Goal: Find contact information: Find contact information

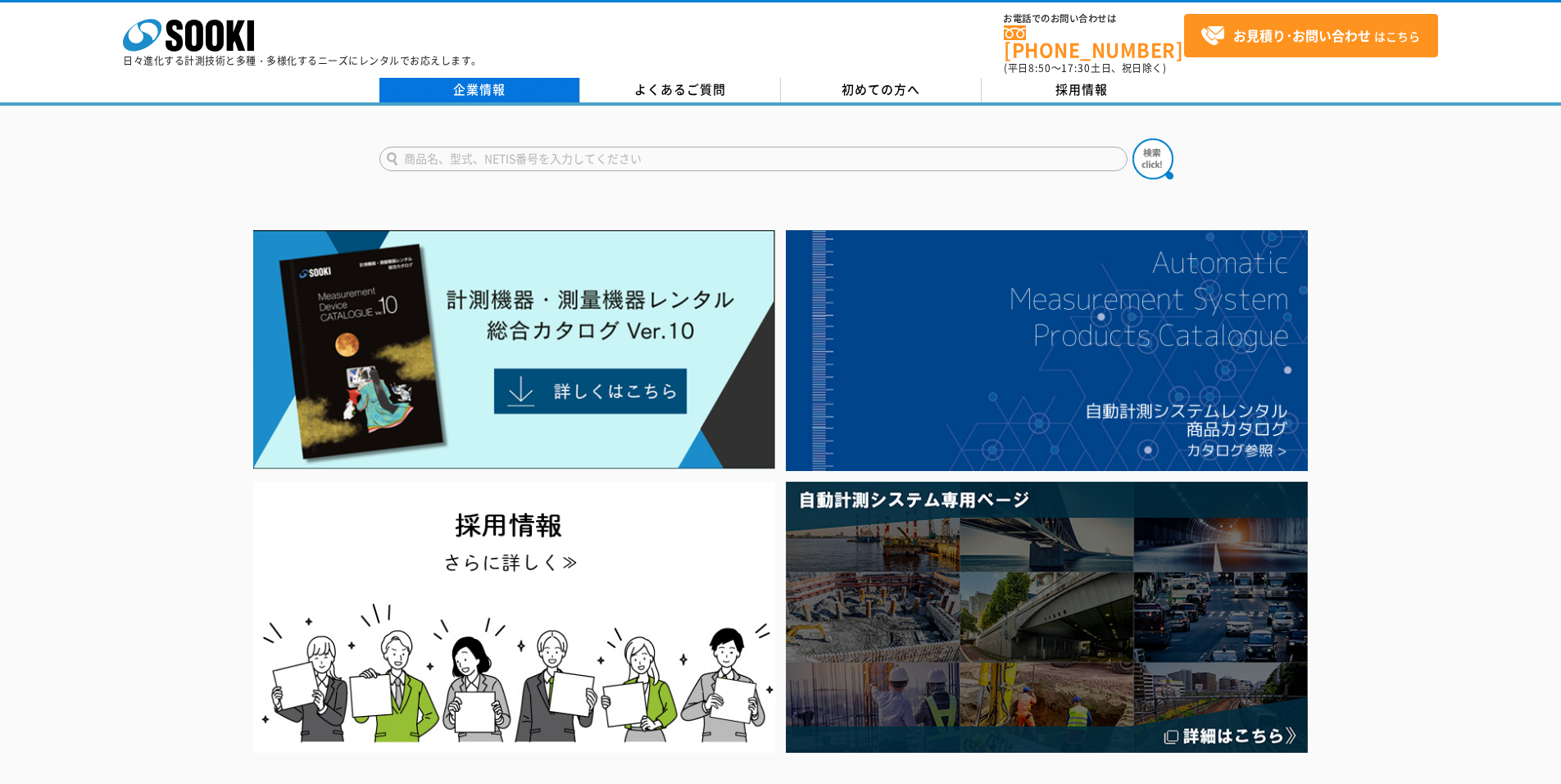
click at [440, 85] on link "企業情報" at bounding box center [479, 90] width 201 height 25
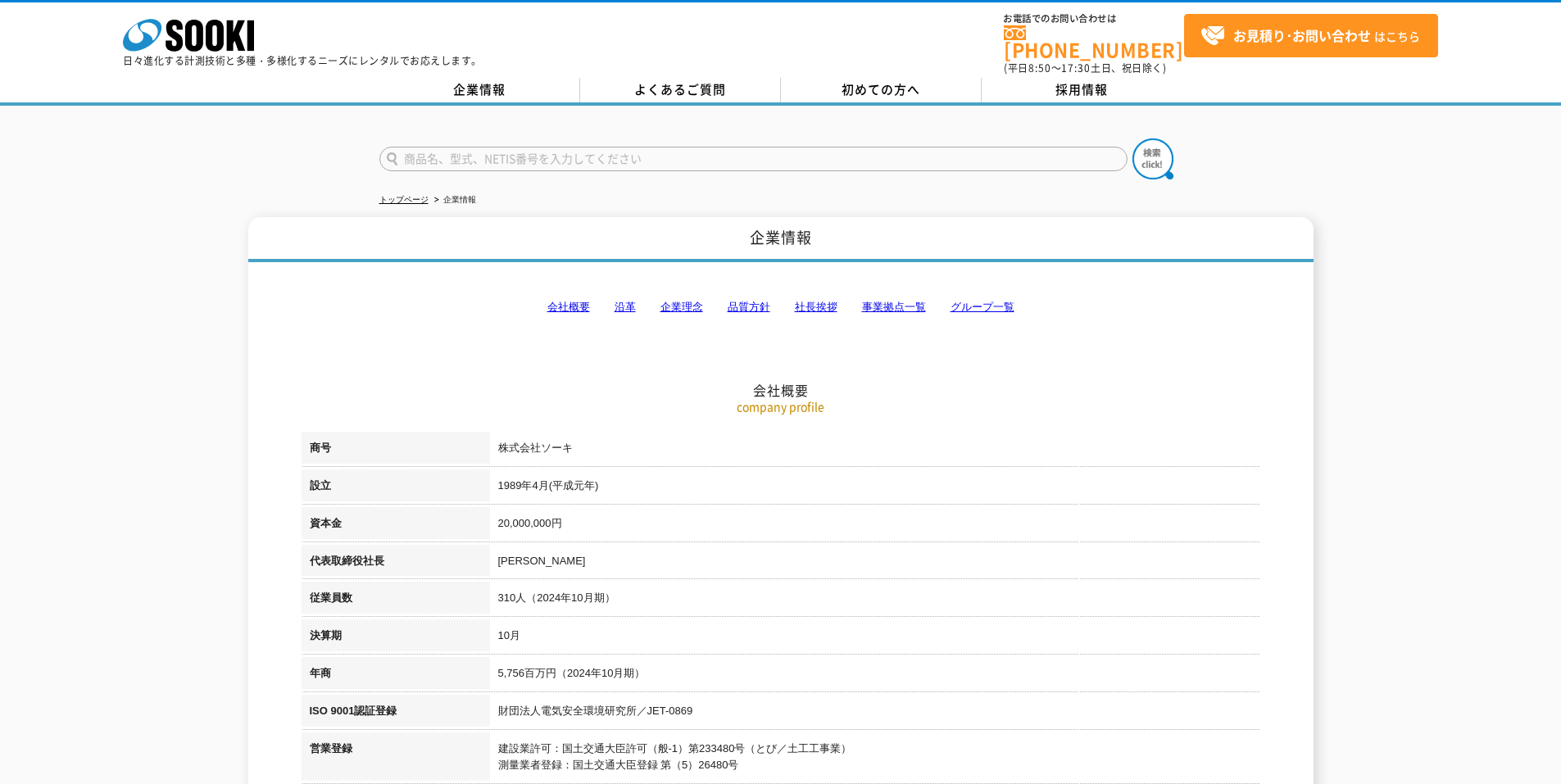
click at [893, 300] on link "事業拠点一覧" at bounding box center [894, 307] width 64 height 12
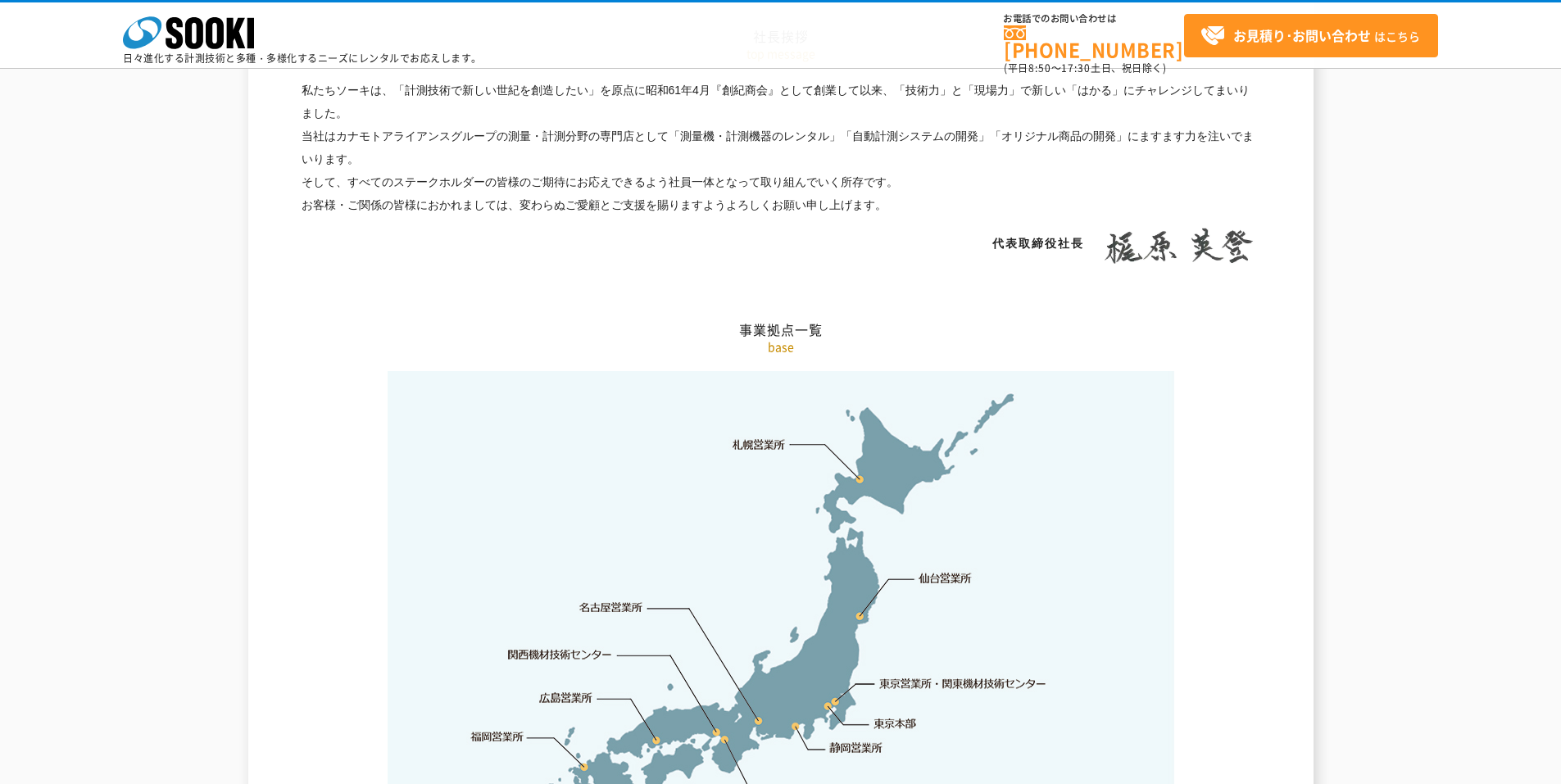
scroll to position [3289, 0]
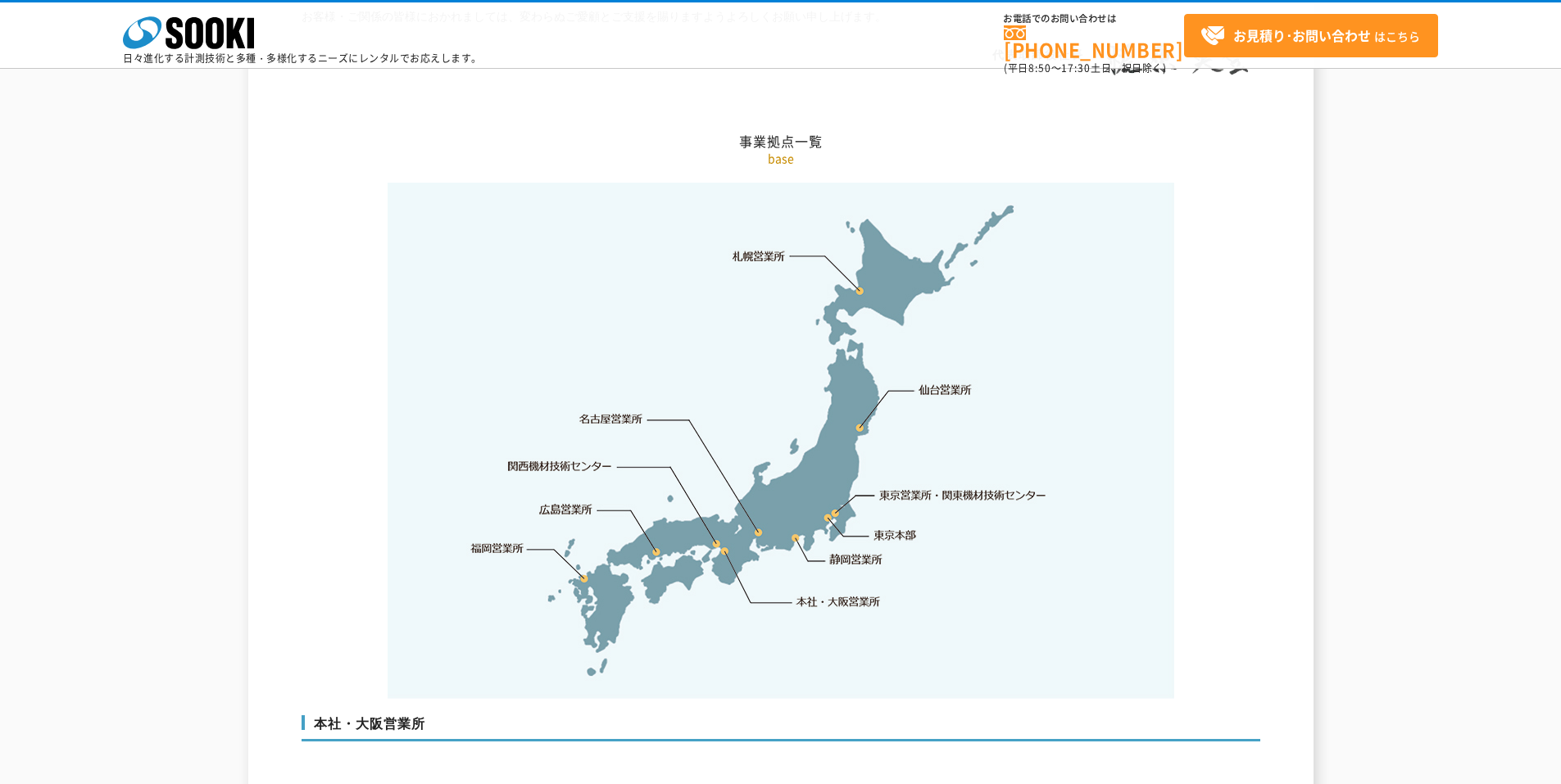
click at [535, 458] on link "関西機材技術センター" at bounding box center [560, 466] width 104 height 17
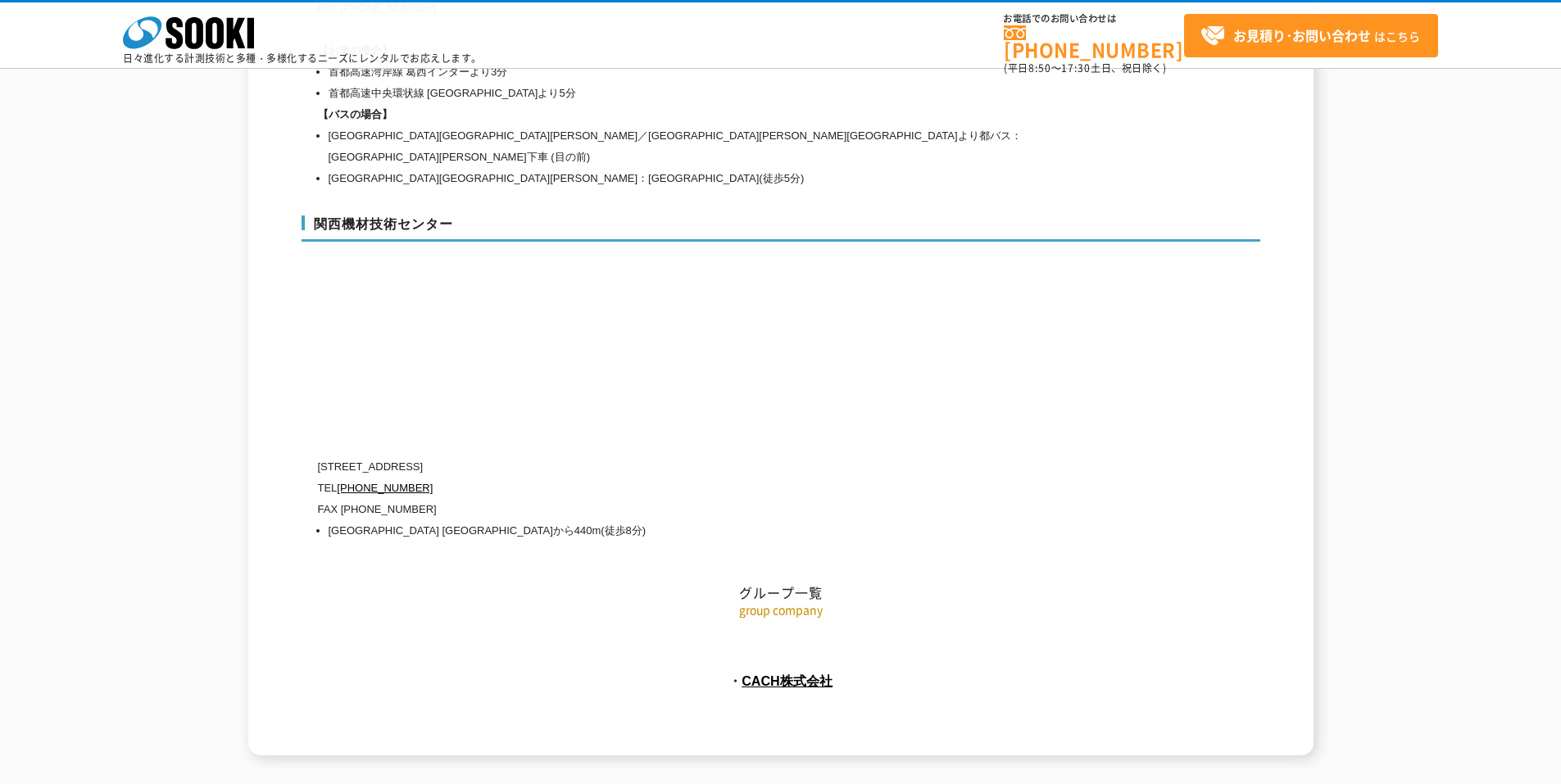
scroll to position [7158, 0]
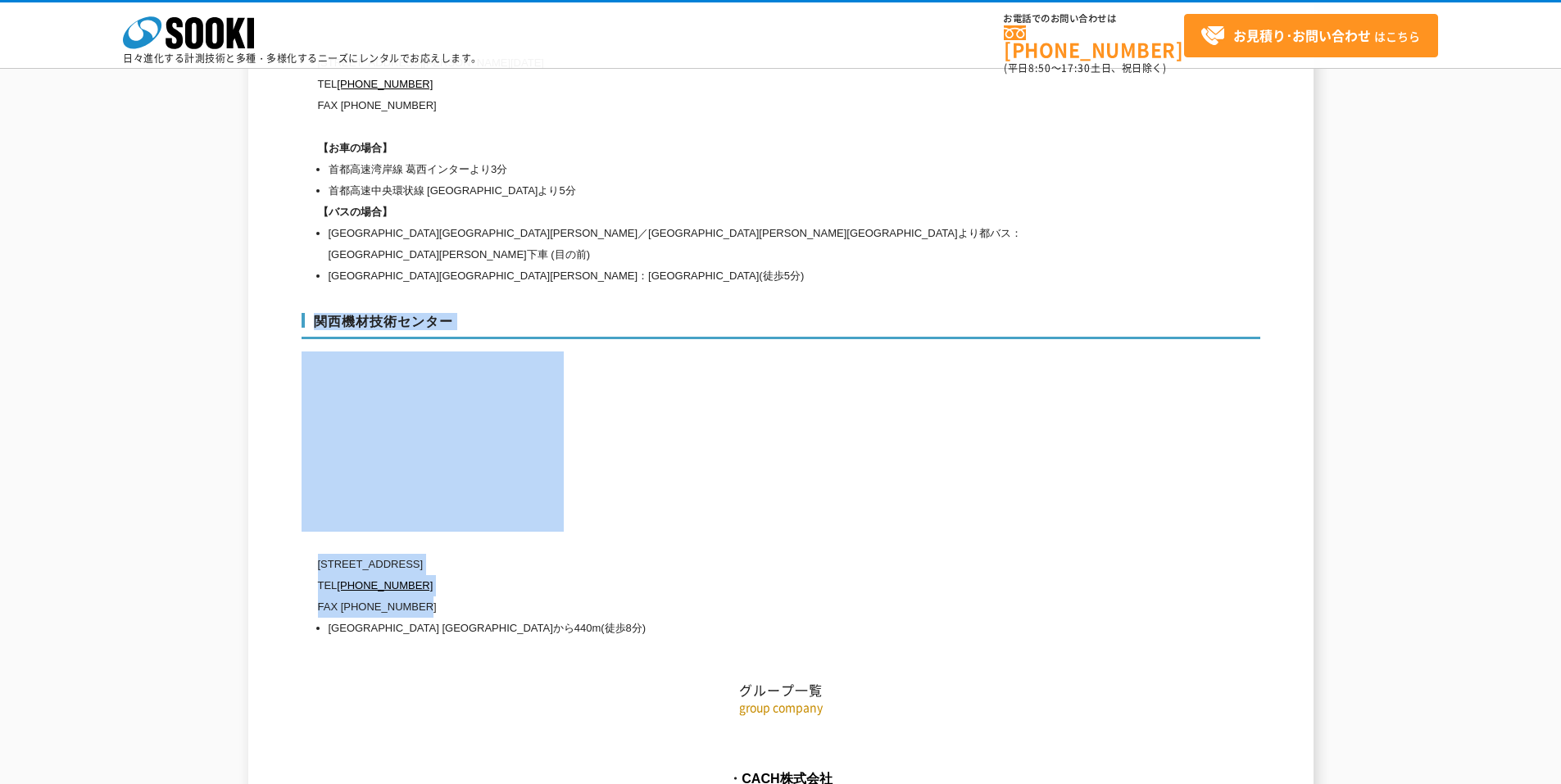
drag, startPoint x: 284, startPoint y: 271, endPoint x: 573, endPoint y: 558, distance: 407.3
copy div "関西機材技術センター [STREET_ADDRESS] TEL [PHONE_NUMBER] FAX [PHONE_NUMBER]"
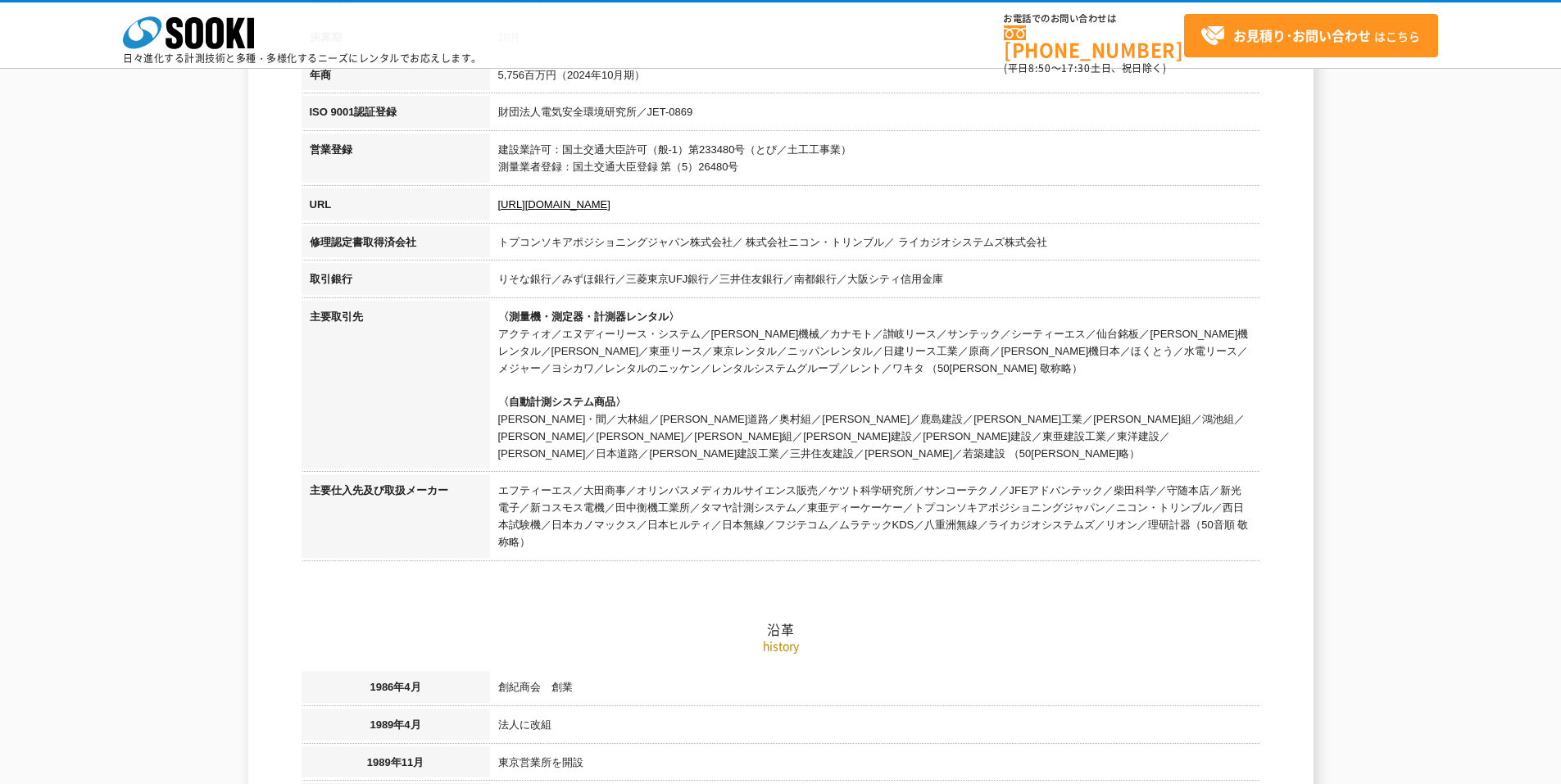
scroll to position [0, 0]
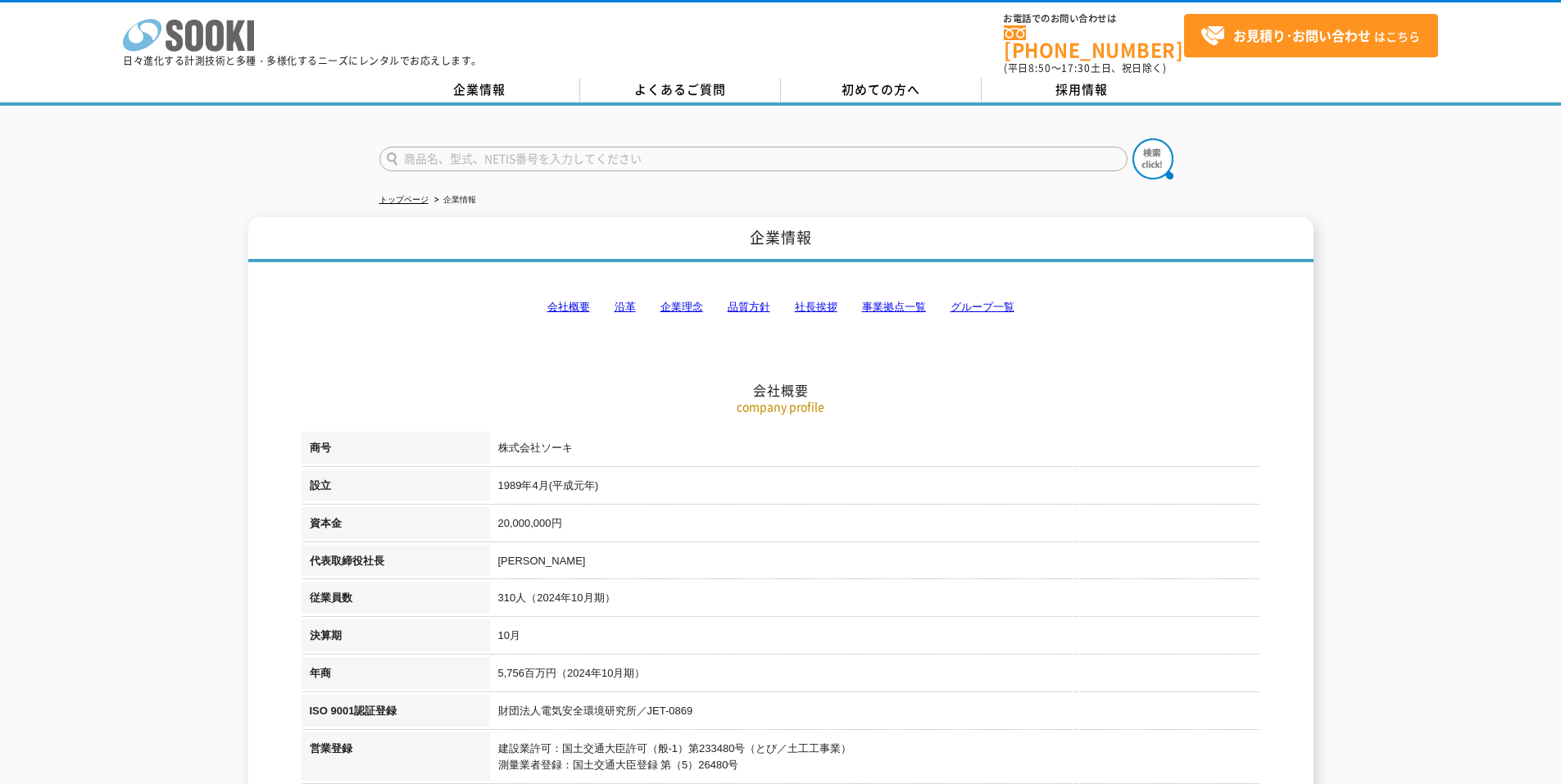
click at [206, 45] on icon "株式会社 ソーキ" at bounding box center [188, 35] width 131 height 32
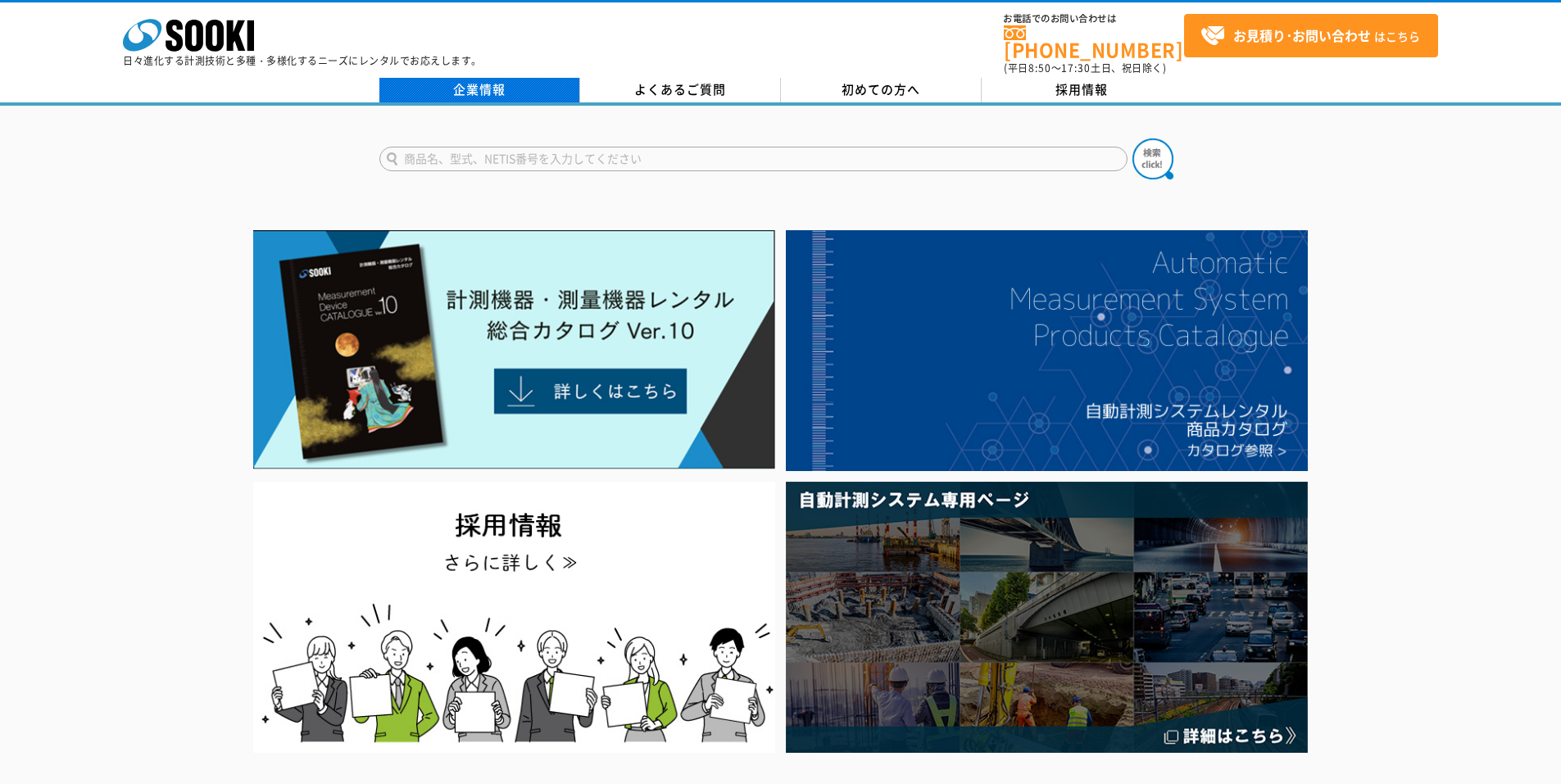
click at [482, 84] on link "企業情報" at bounding box center [479, 90] width 201 height 25
